Goal: Task Accomplishment & Management: Manage account settings

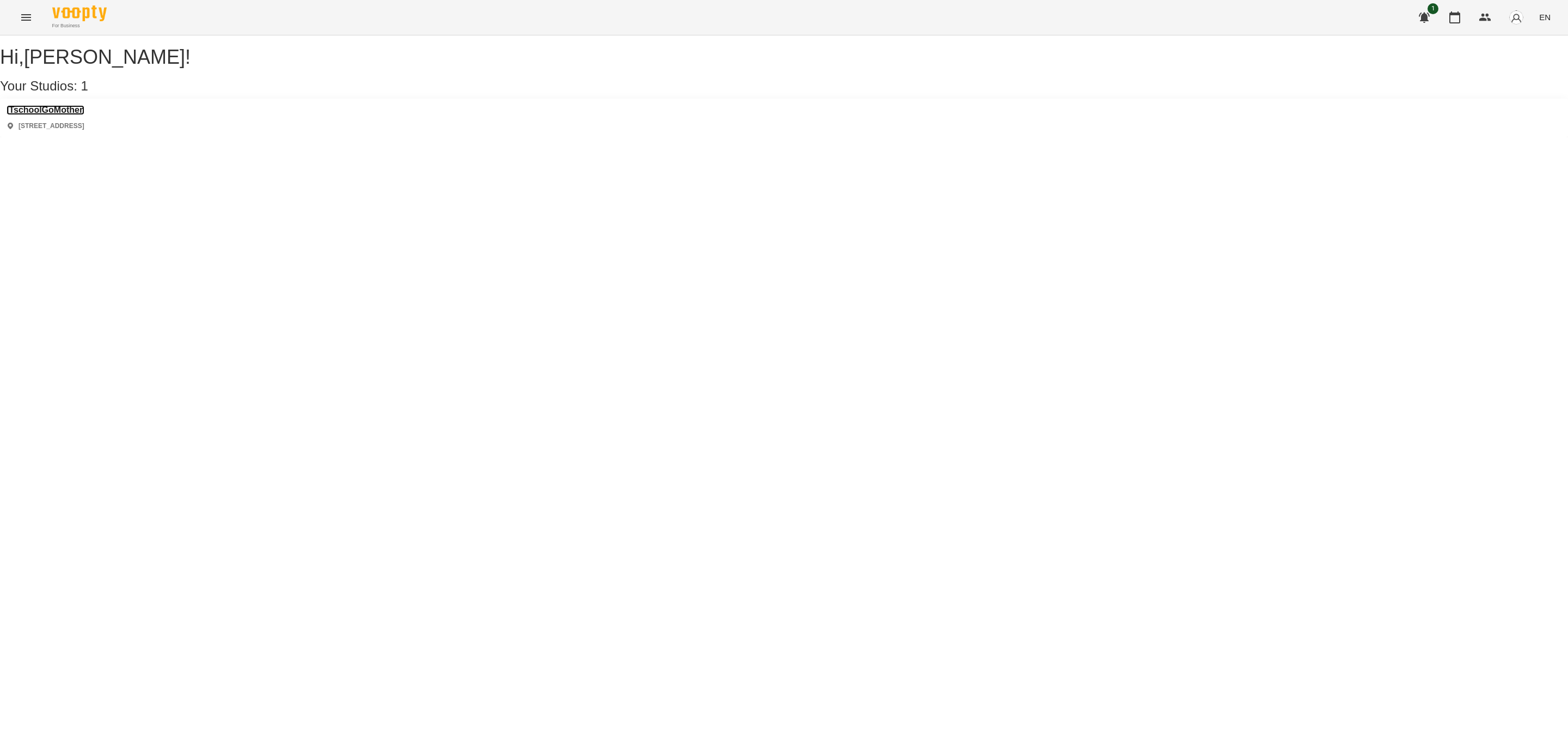
click at [55, 115] on h3 "ITschoolGoMother" at bounding box center [46, 110] width 78 height 10
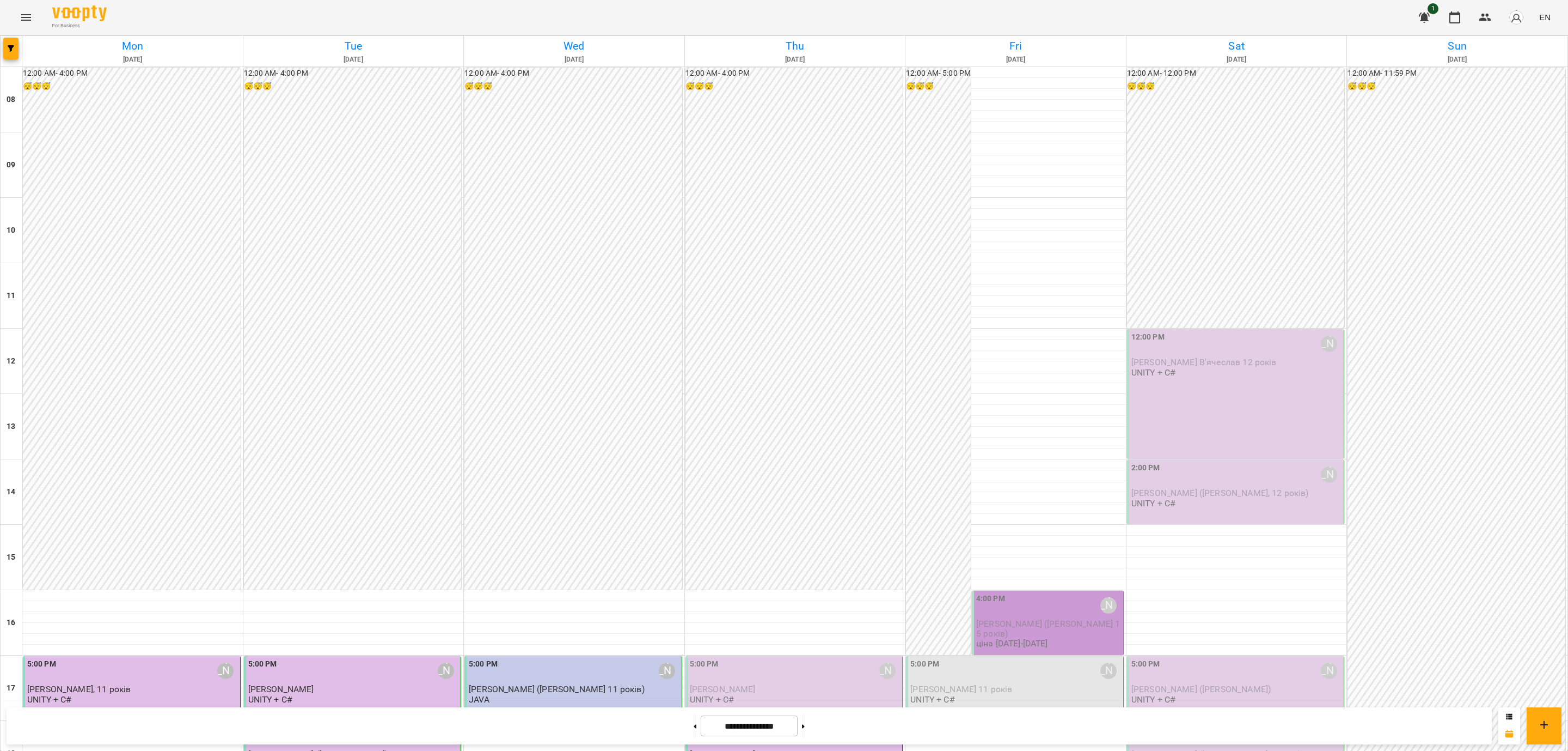
scroll to position [411, 0]
click at [969, 658] on div "5:00 PM [PERSON_NAME]" at bounding box center [1015, 670] width 211 height 25
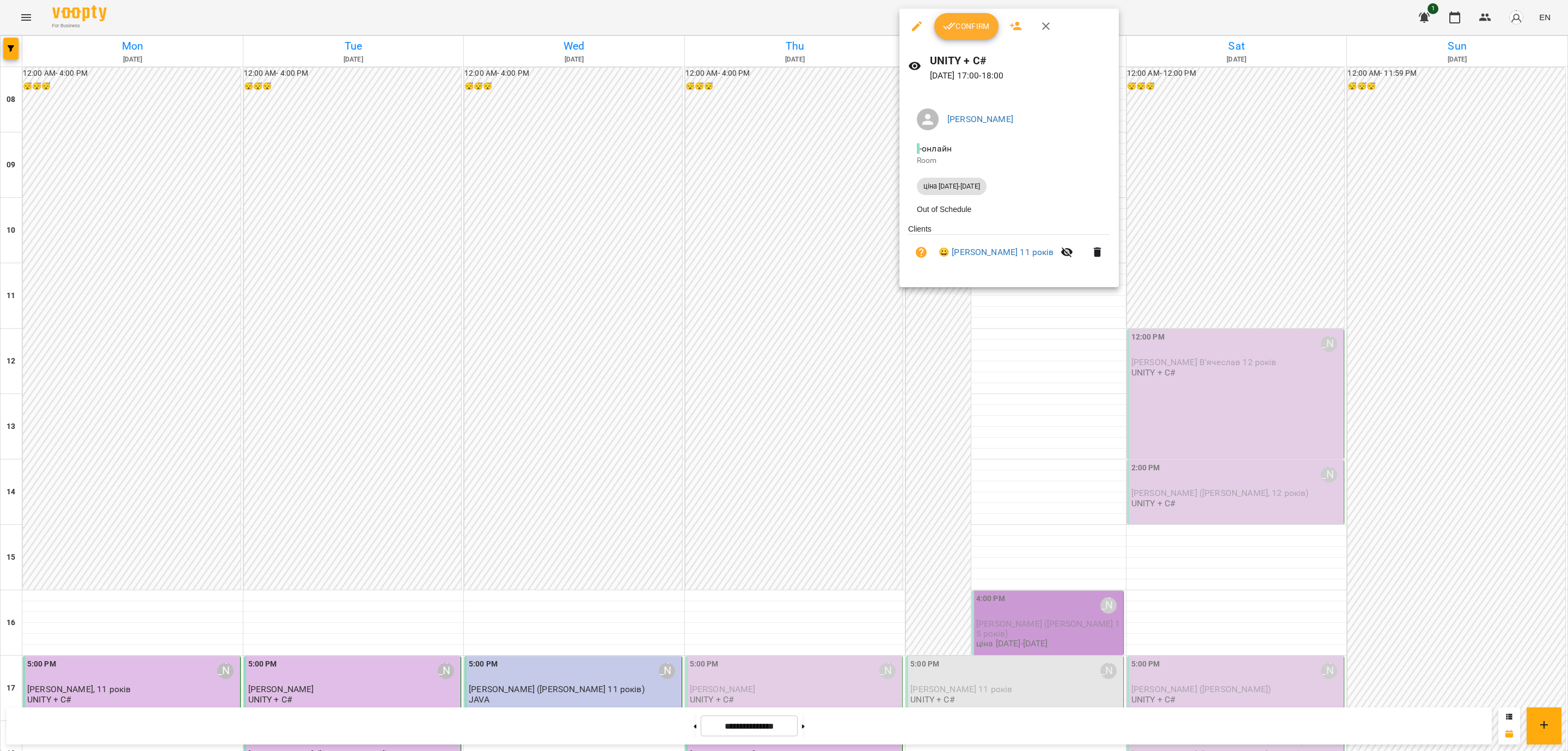
click at [978, 338] on div at bounding box center [784, 376] width 1568 height 751
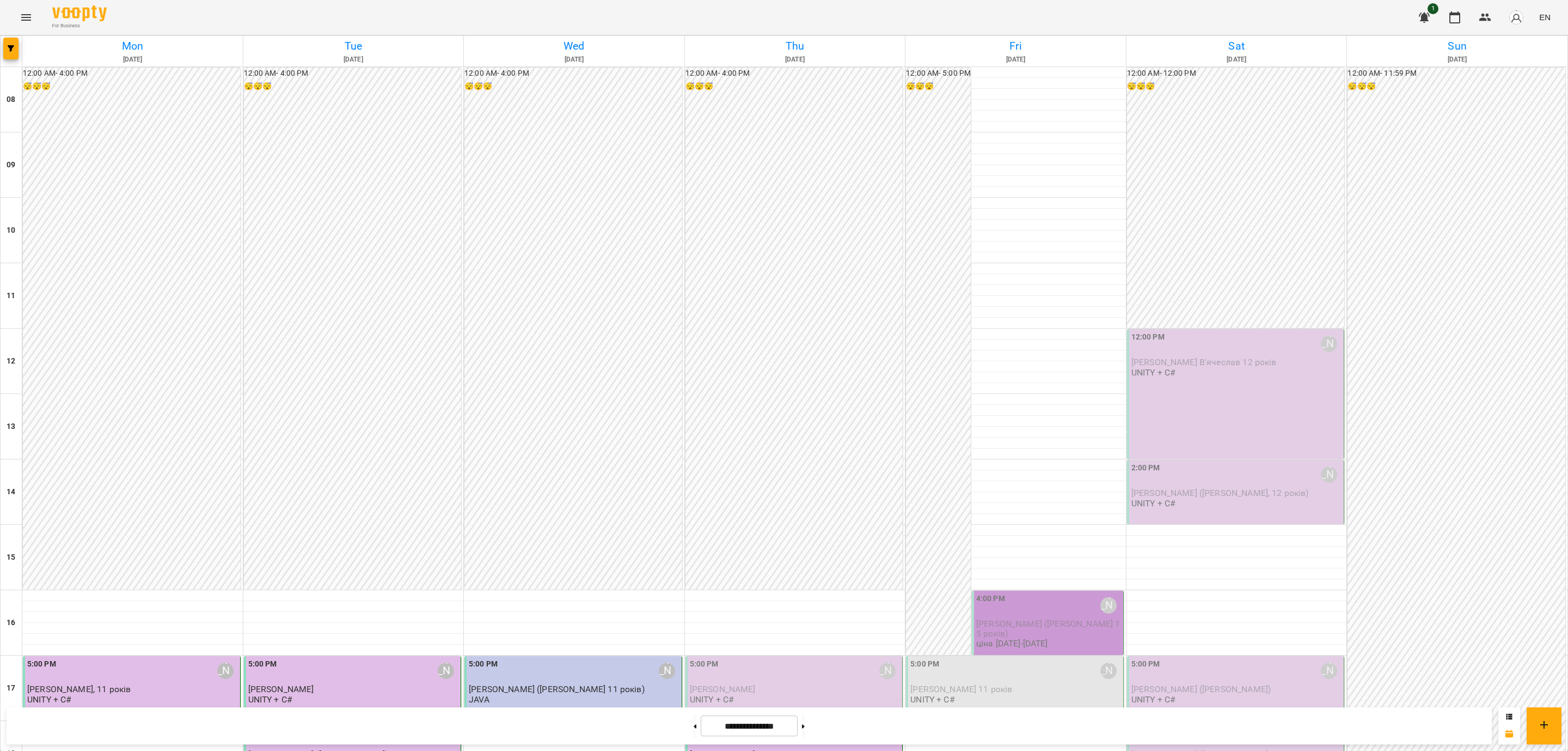
click at [1042, 619] on span "[PERSON_NAME] ([PERSON_NAME] 15 років)" at bounding box center [1048, 628] width 144 height 20
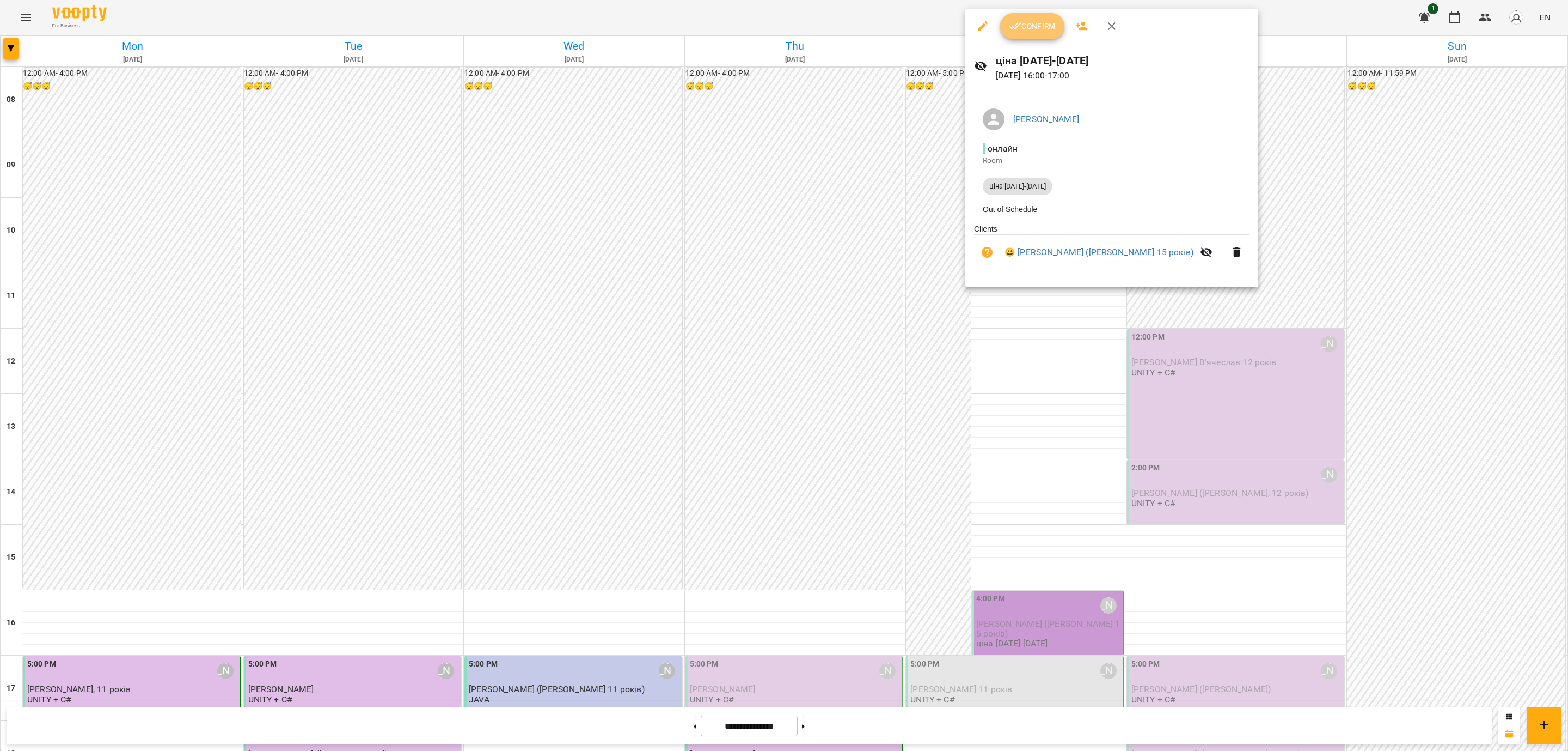
click at [1037, 26] on span "Confirm" at bounding box center [1032, 27] width 47 height 13
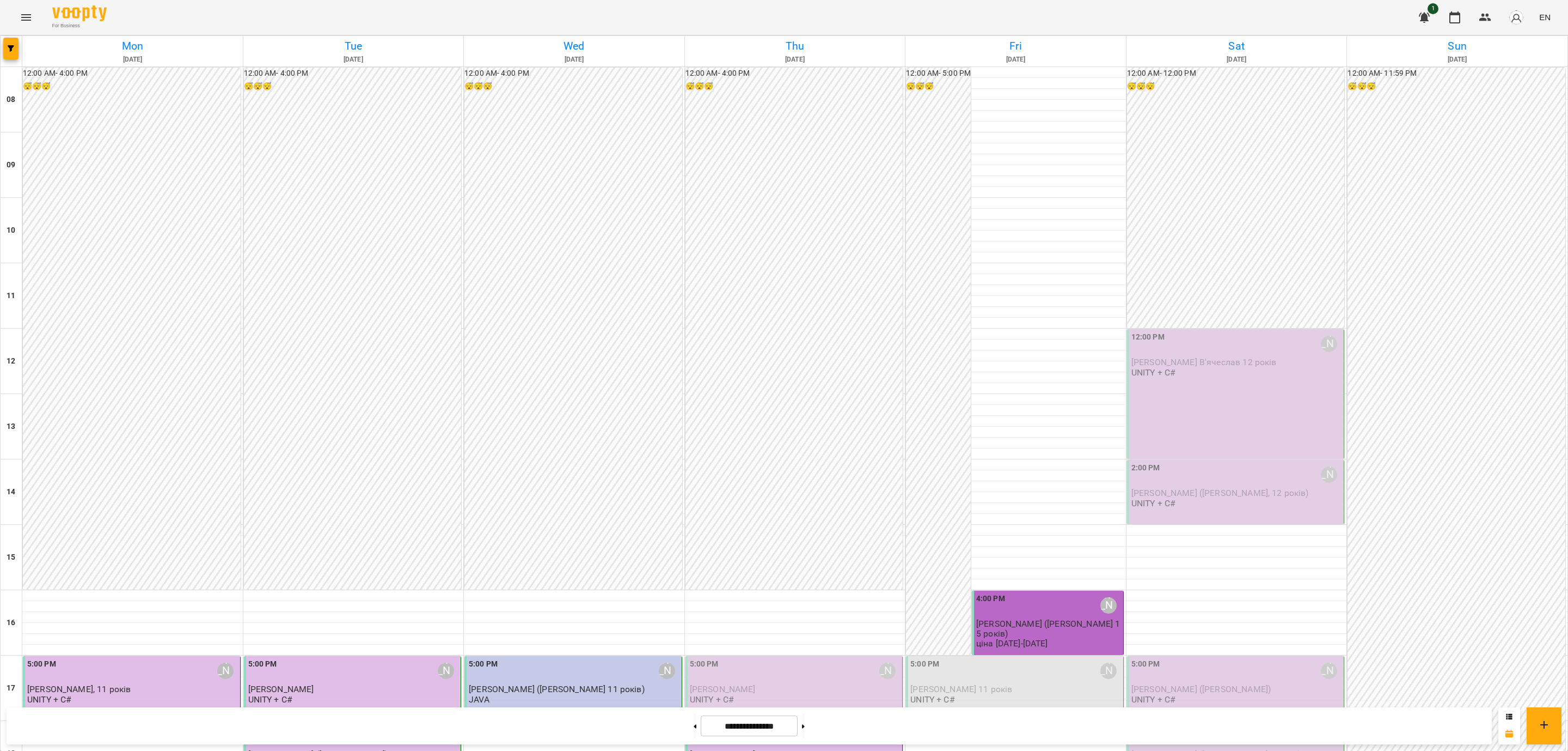
scroll to position [409, 0]
